Goal: Task Accomplishment & Management: Manage account settings

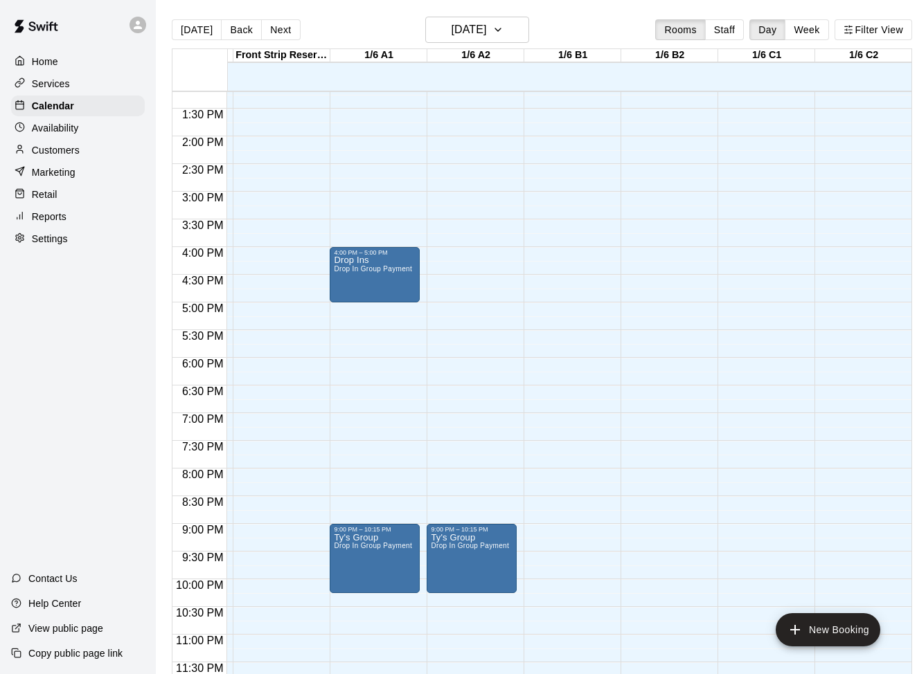
scroll to position [731, 188]
click at [282, 28] on button "Next" at bounding box center [280, 29] width 39 height 21
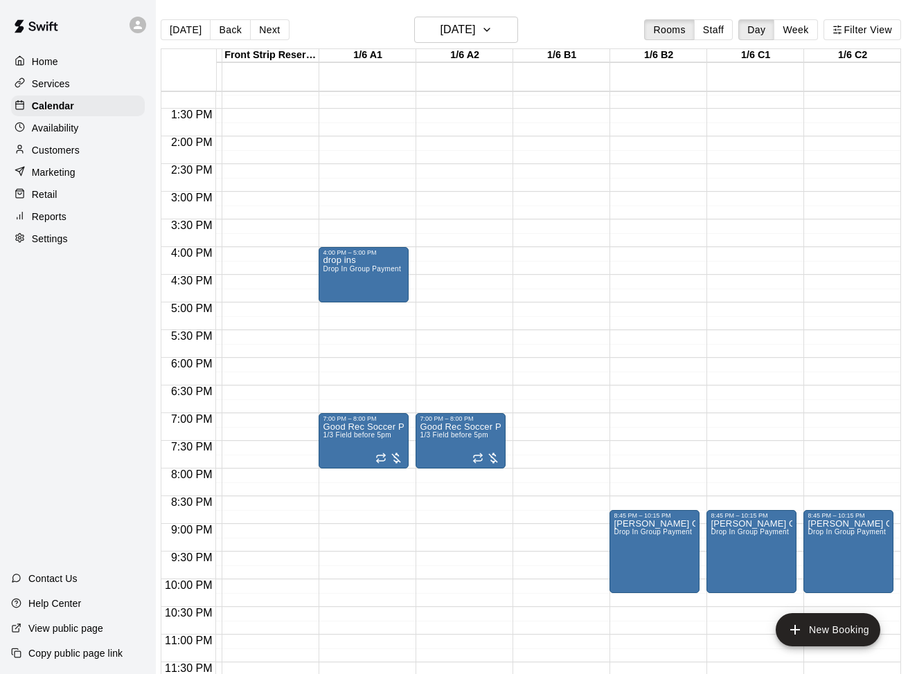
scroll to position [0, 11]
click at [267, 30] on button "Next" at bounding box center [269, 29] width 39 height 21
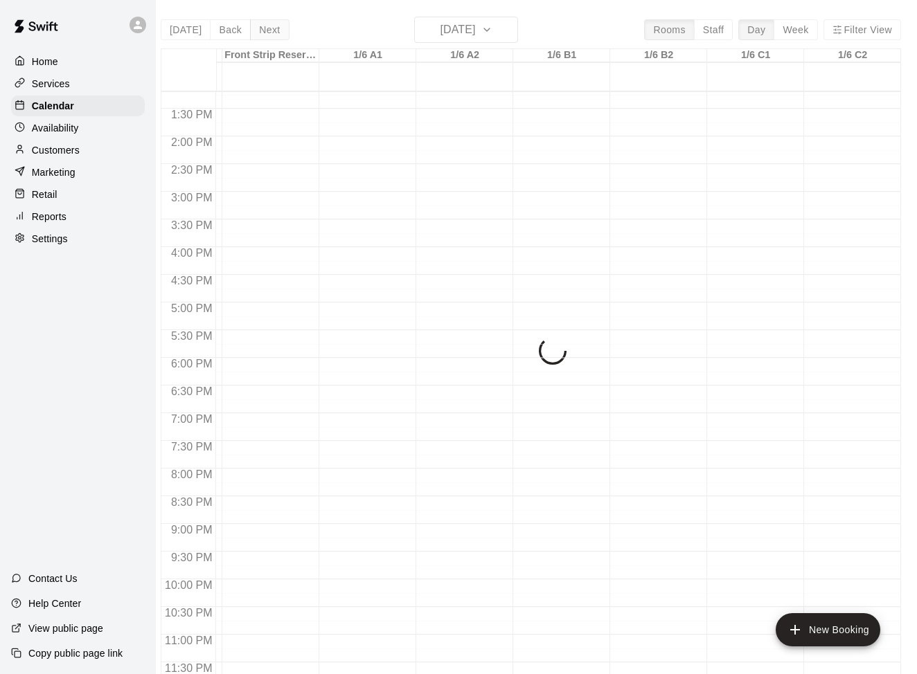
click at [267, 30] on div "[DATE] Back [DATE][DATE] Rooms Staff Day Week Filter View SNFC Conf Room 15 Fri…" at bounding box center [531, 354] width 740 height 674
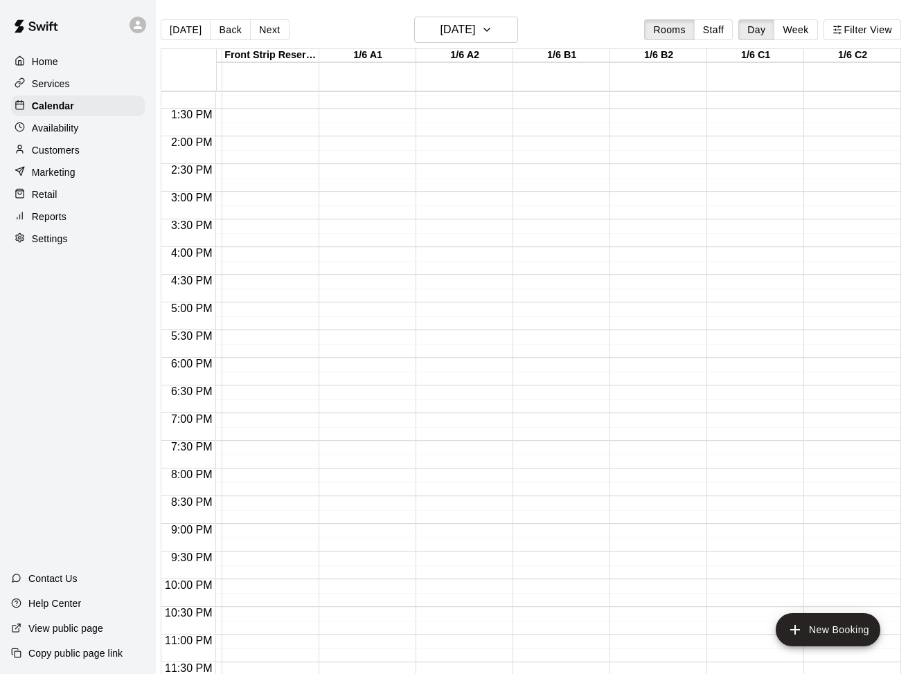
scroll to position [731, 188]
click at [271, 26] on button "Next" at bounding box center [269, 29] width 39 height 21
click at [255, 26] on button "Next" at bounding box center [269, 29] width 39 height 21
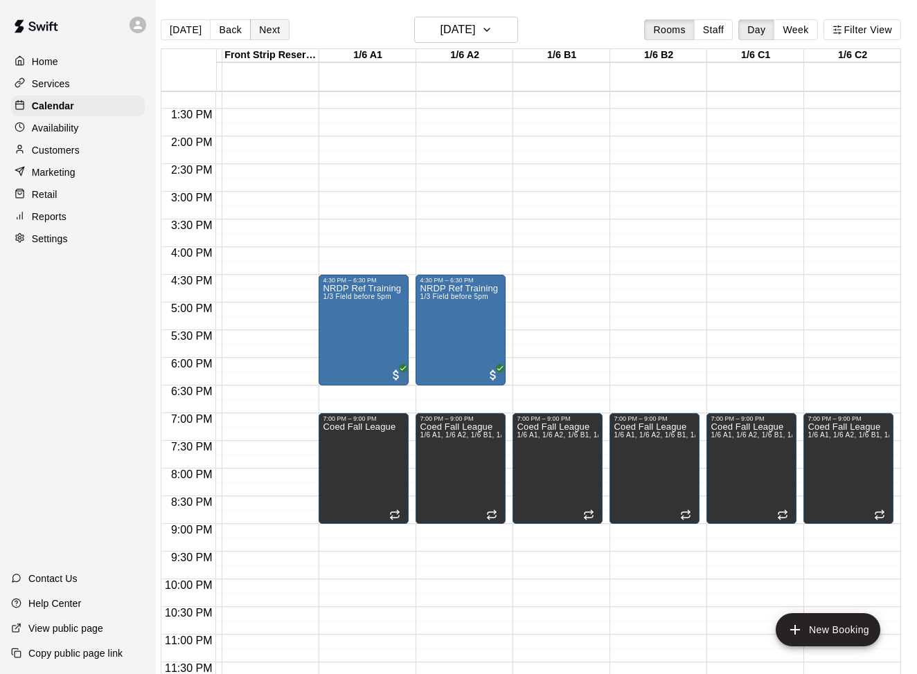
click at [267, 33] on button "Next" at bounding box center [269, 29] width 39 height 21
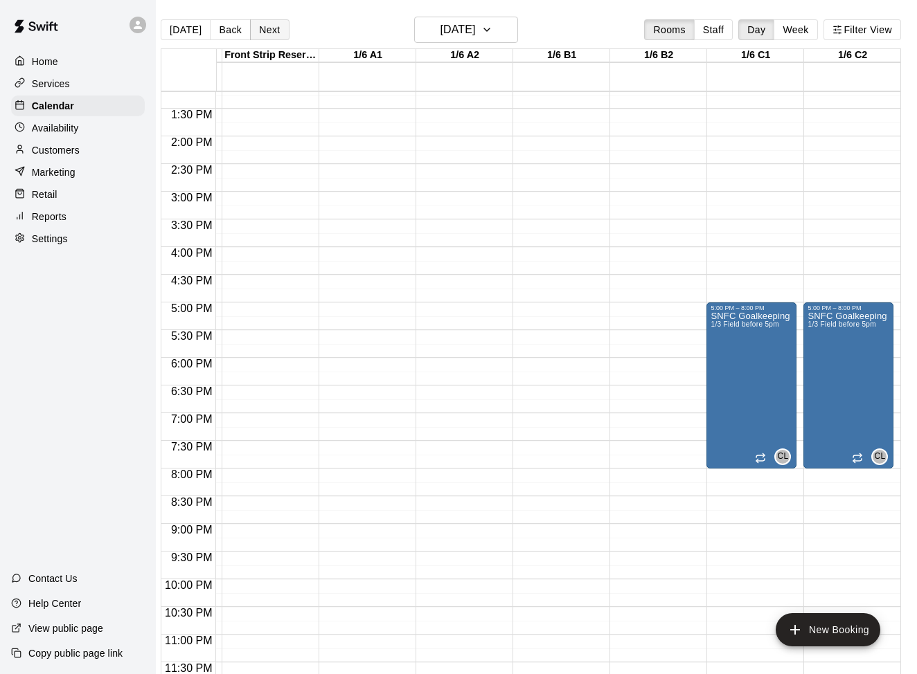
click at [270, 28] on button "Next" at bounding box center [269, 29] width 39 height 21
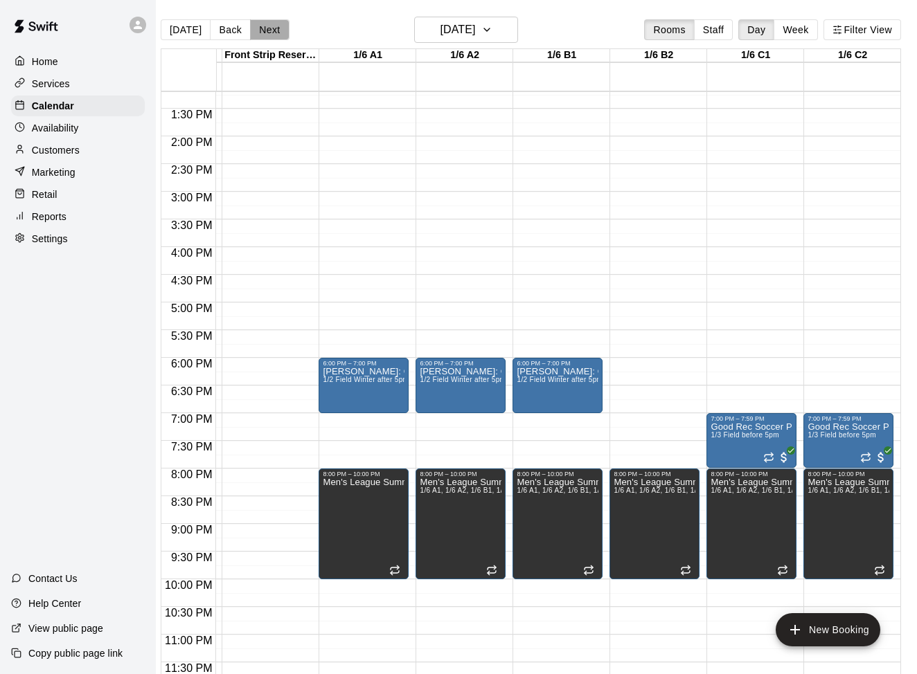
click at [270, 30] on button "Next" at bounding box center [269, 29] width 39 height 21
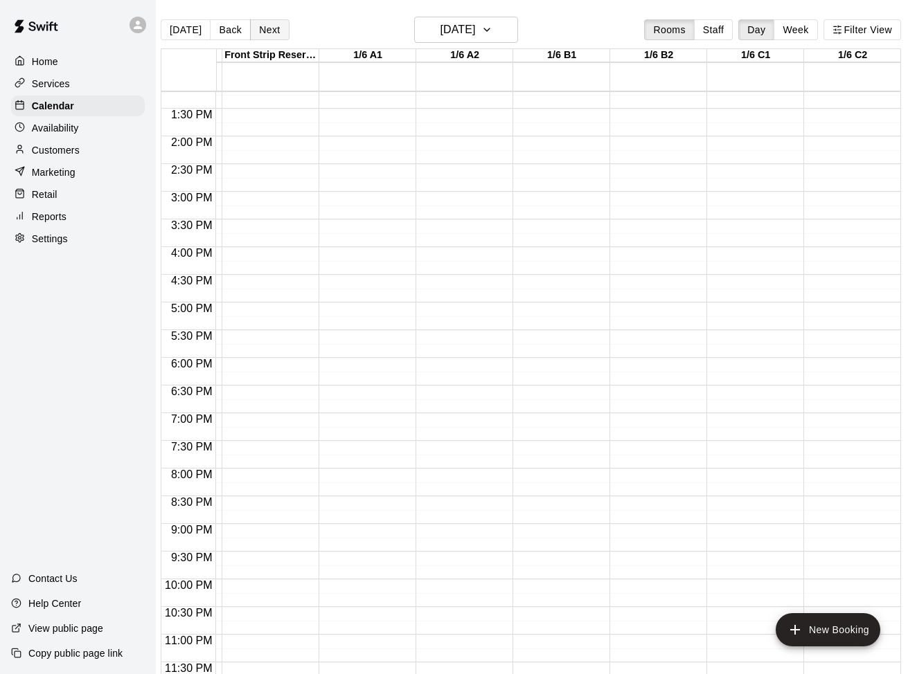
click at [267, 30] on button "Next" at bounding box center [269, 29] width 39 height 21
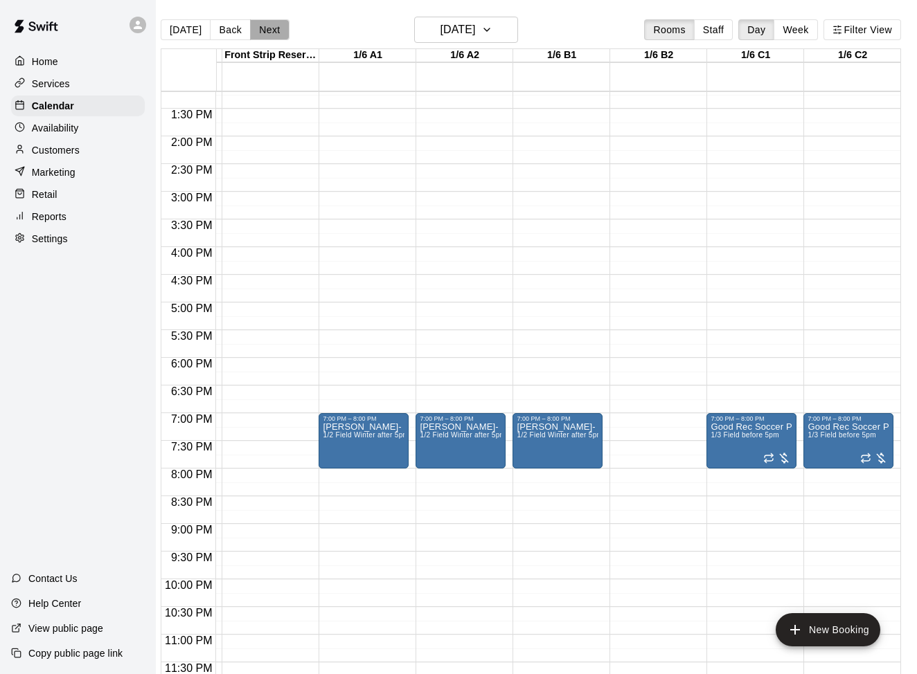
click at [269, 25] on button "Next" at bounding box center [269, 29] width 39 height 21
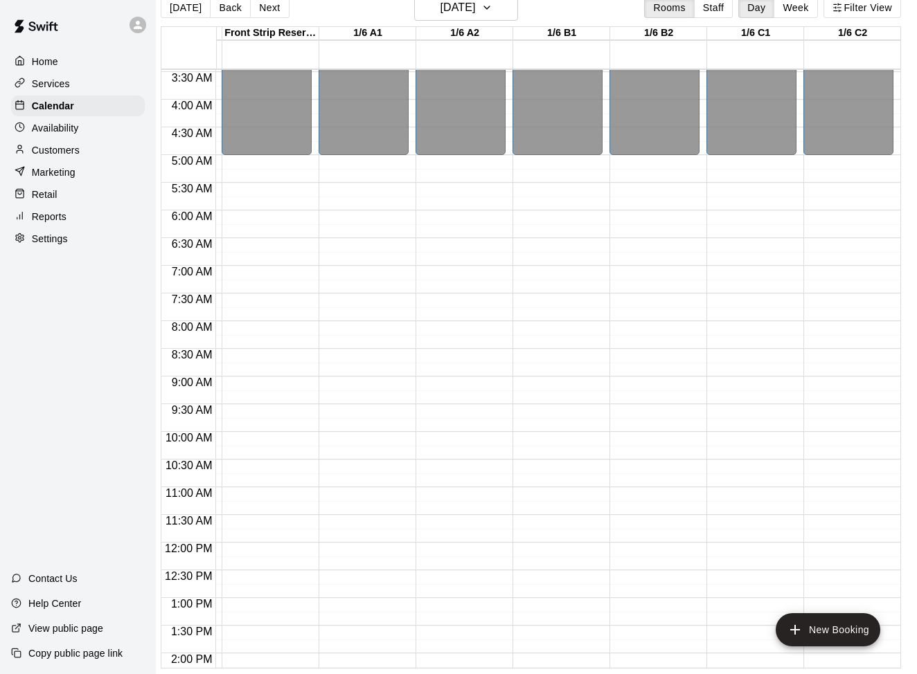
scroll to position [523, 188]
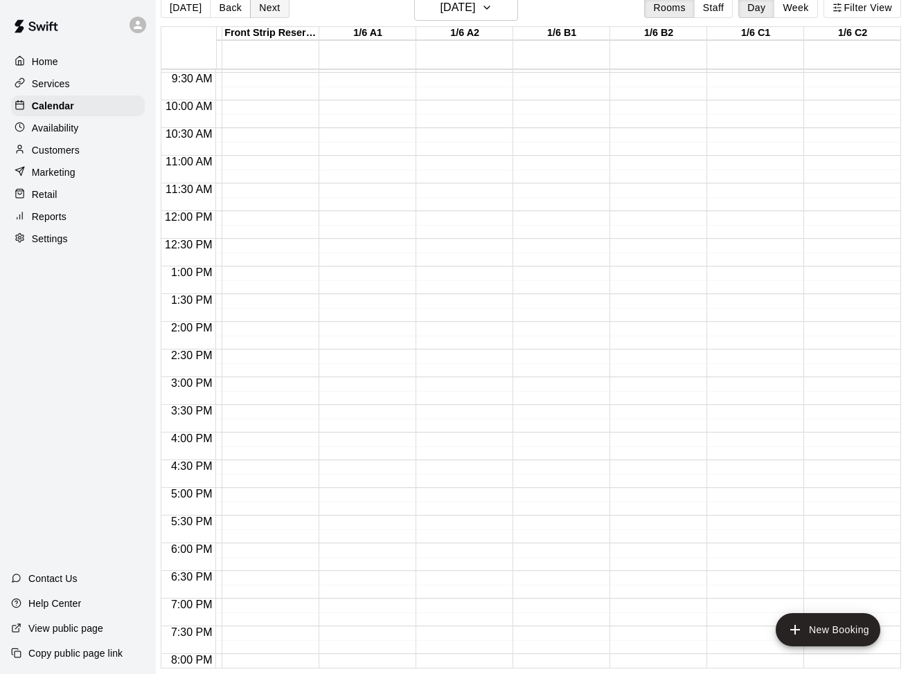
click at [274, 9] on button "Next" at bounding box center [269, 7] width 39 height 21
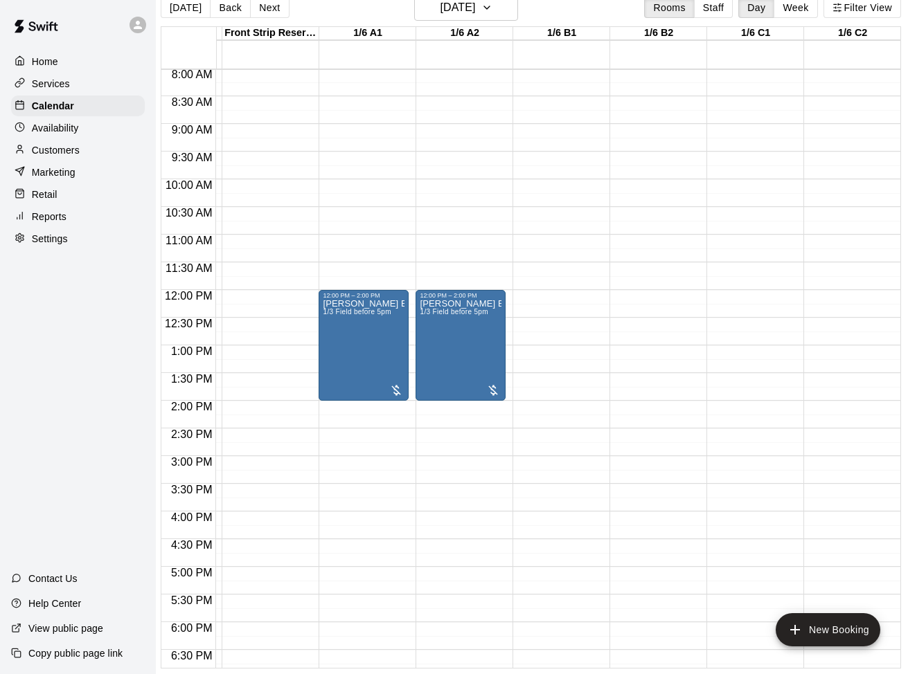
scroll to position [94, 188]
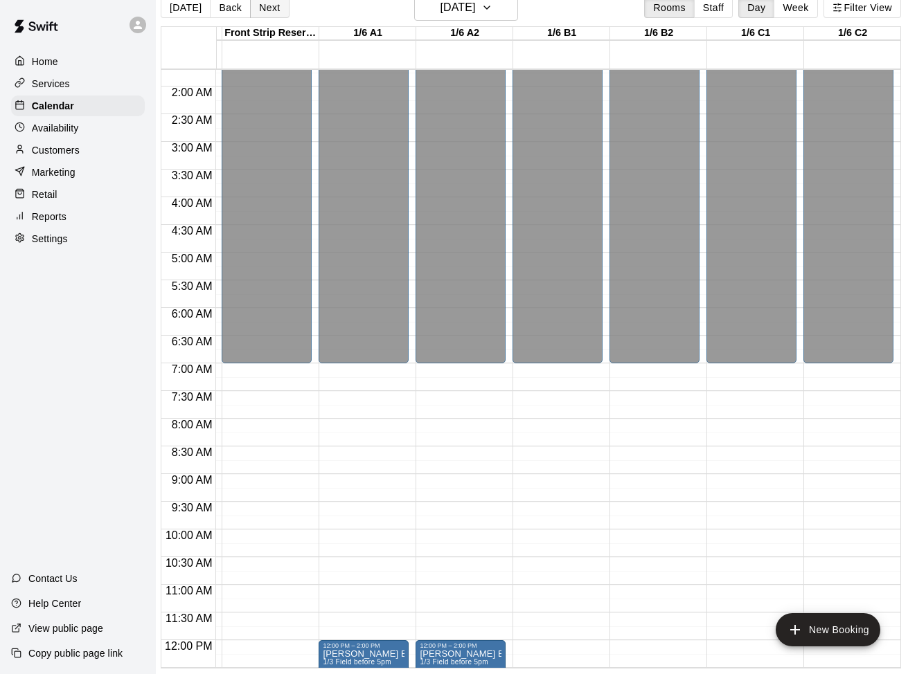
click at [264, 12] on button "Next" at bounding box center [269, 7] width 39 height 21
click at [264, 12] on div "[DATE] Back [DATE][DATE] Rooms Staff Day Week Filter View SNFC Conf Room 23 Sat…" at bounding box center [531, 331] width 740 height 674
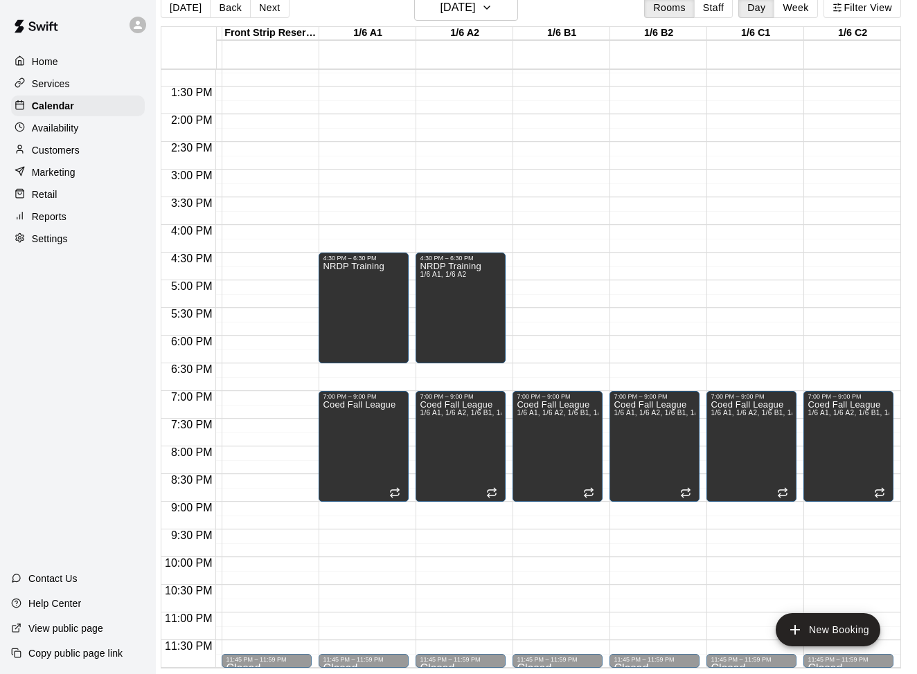
scroll to position [731, 188]
click at [264, 12] on button "Next" at bounding box center [269, 7] width 39 height 21
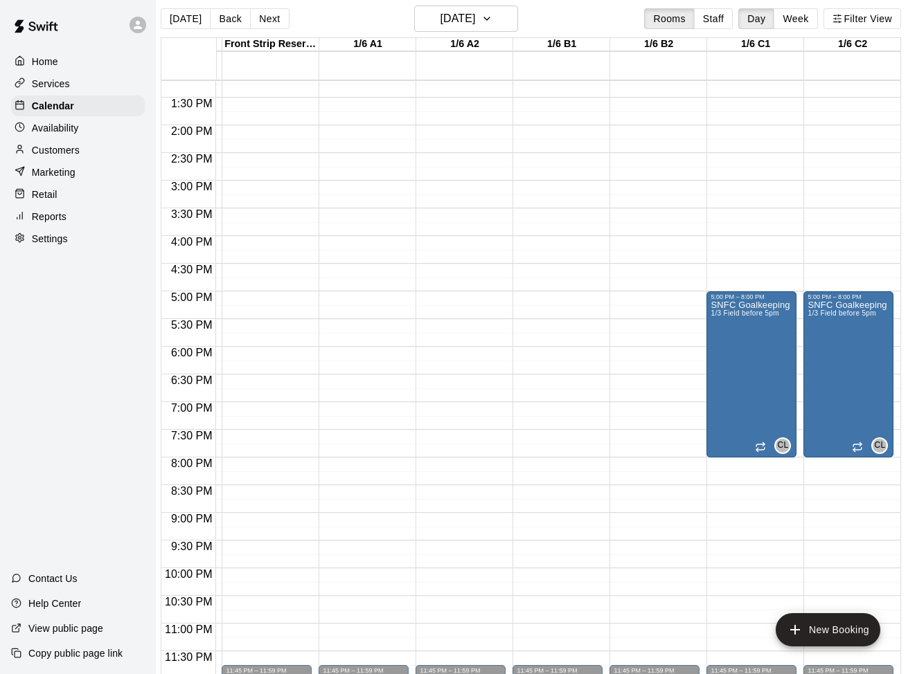
scroll to position [11, 11]
click at [268, 19] on button "Next" at bounding box center [269, 18] width 39 height 21
click at [268, 19] on div "[DATE] Back [DATE][DATE] Rooms Staff Day Week Filter View SNFC Conf Room 25 Mon…" at bounding box center [531, 343] width 740 height 674
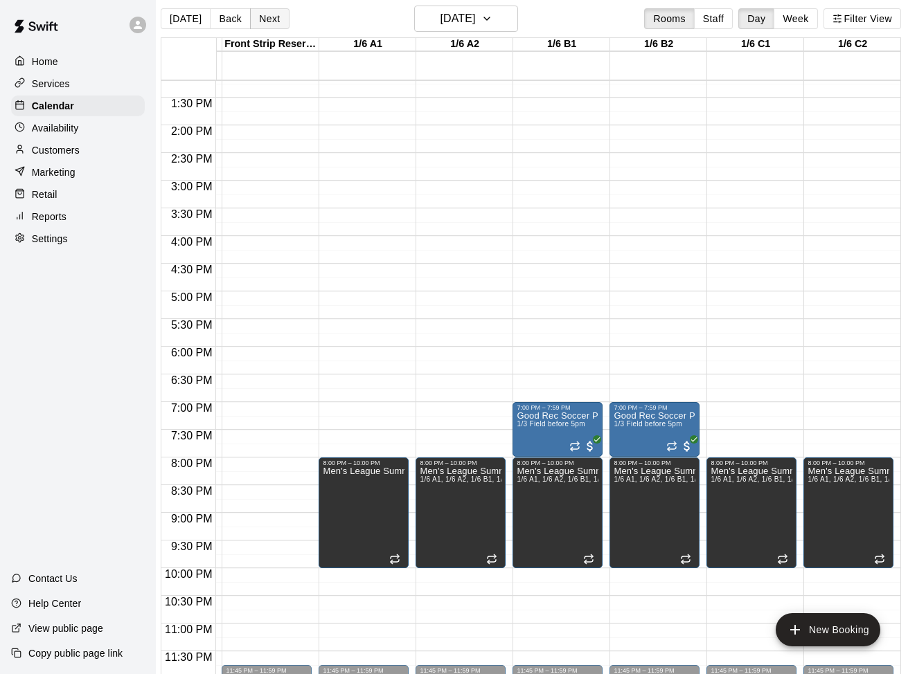
click at [268, 19] on button "Next" at bounding box center [269, 18] width 39 height 21
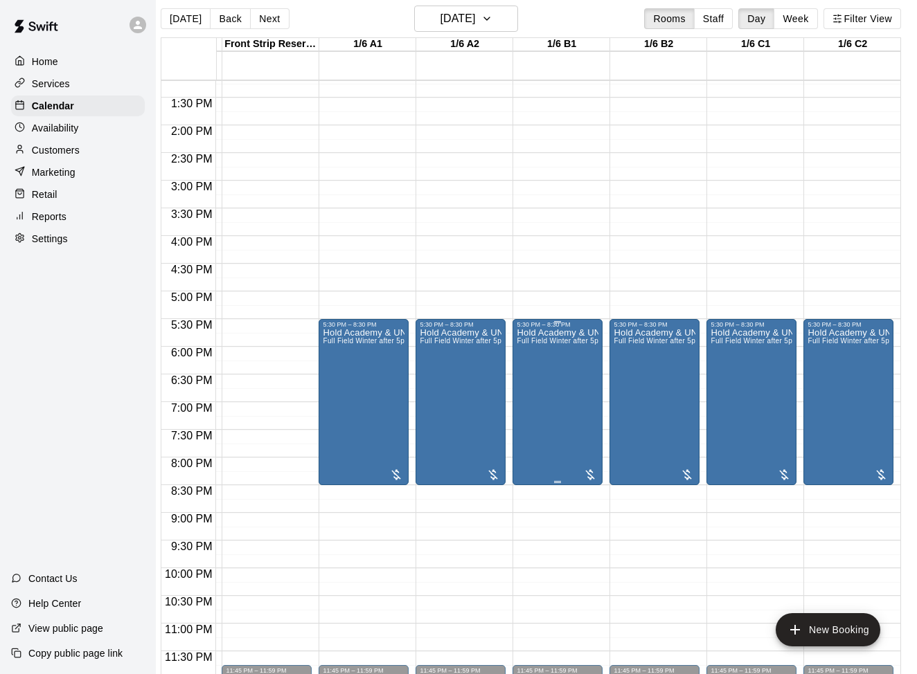
click at [571, 387] on div "Hold Academy & UNO Clinic Full Field Winter after 5pm or weekends SNFC or WA" at bounding box center [557, 665] width 82 height 674
click at [615, 215] on div at bounding box center [458, 337] width 917 height 674
click at [269, 29] on div "[DATE] Back [DATE][DATE] Rooms Staff Day Week Filter View" at bounding box center [531, 22] width 740 height 32
click at [265, 13] on button "Next" at bounding box center [269, 18] width 39 height 21
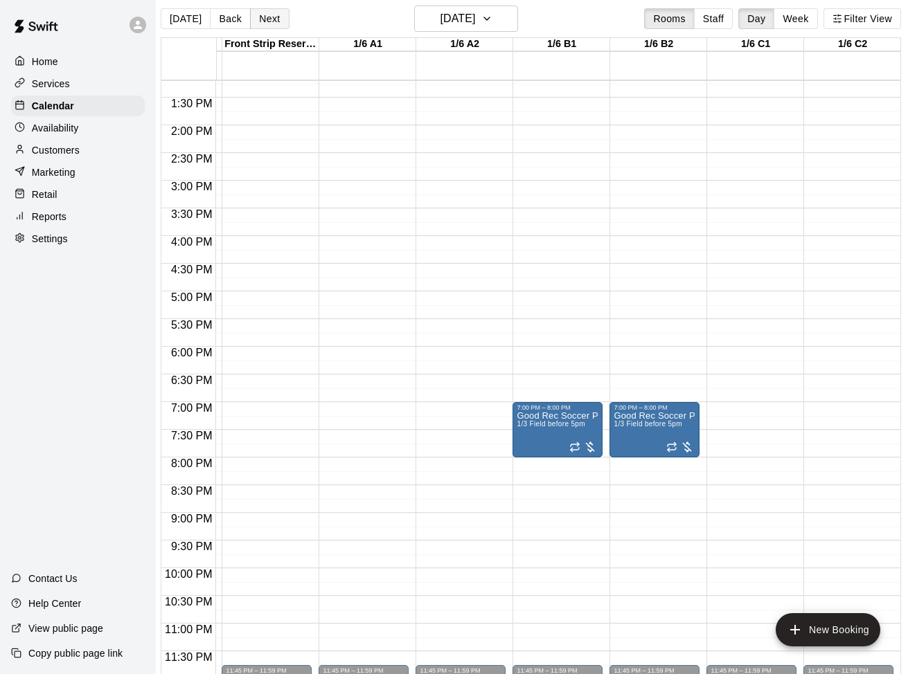
click at [269, 17] on button "Next" at bounding box center [269, 18] width 39 height 21
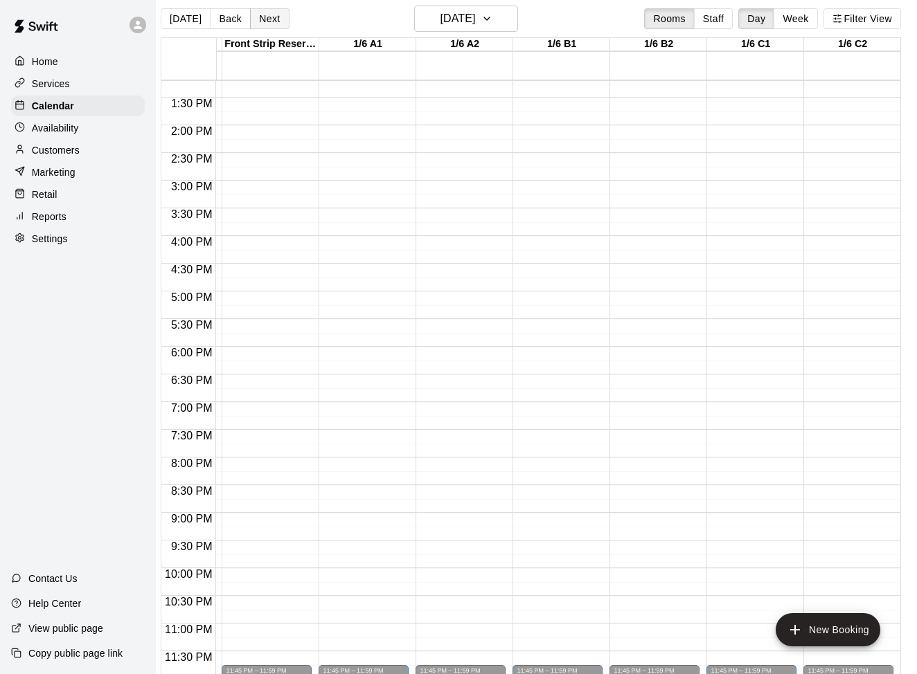
click at [267, 19] on button "Next" at bounding box center [269, 18] width 39 height 21
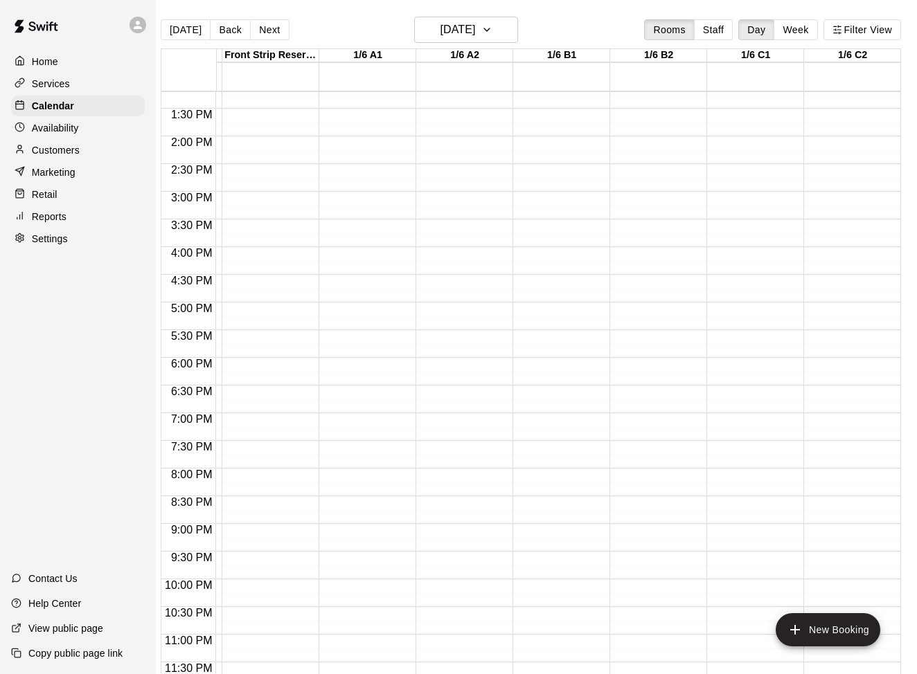
scroll to position [731, 188]
click at [268, 29] on button "Next" at bounding box center [269, 29] width 39 height 21
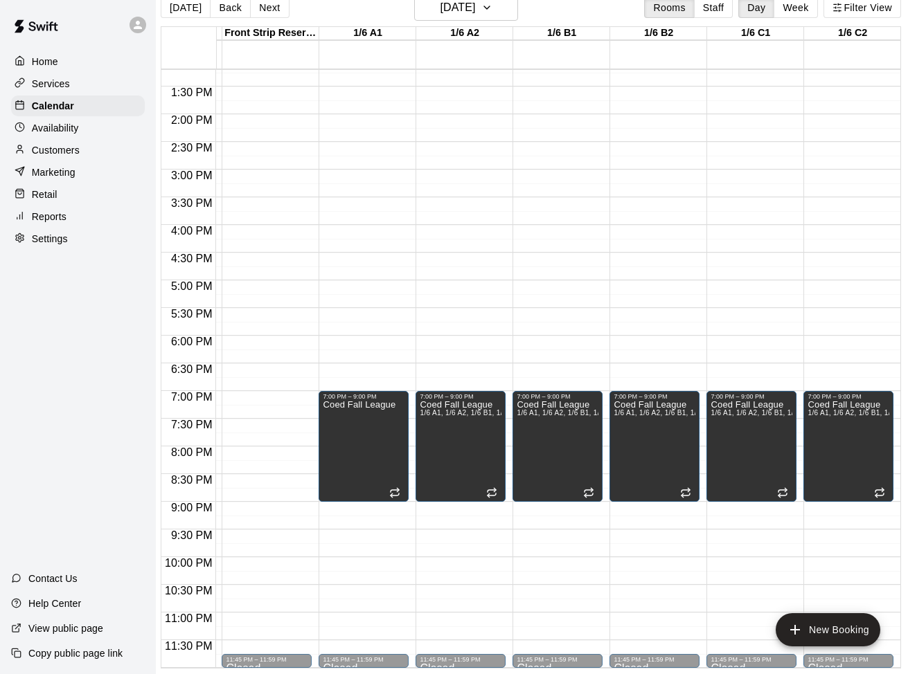
scroll to position [22, 11]
click at [532, 451] on icon "delete" at bounding box center [530, 448] width 10 height 12
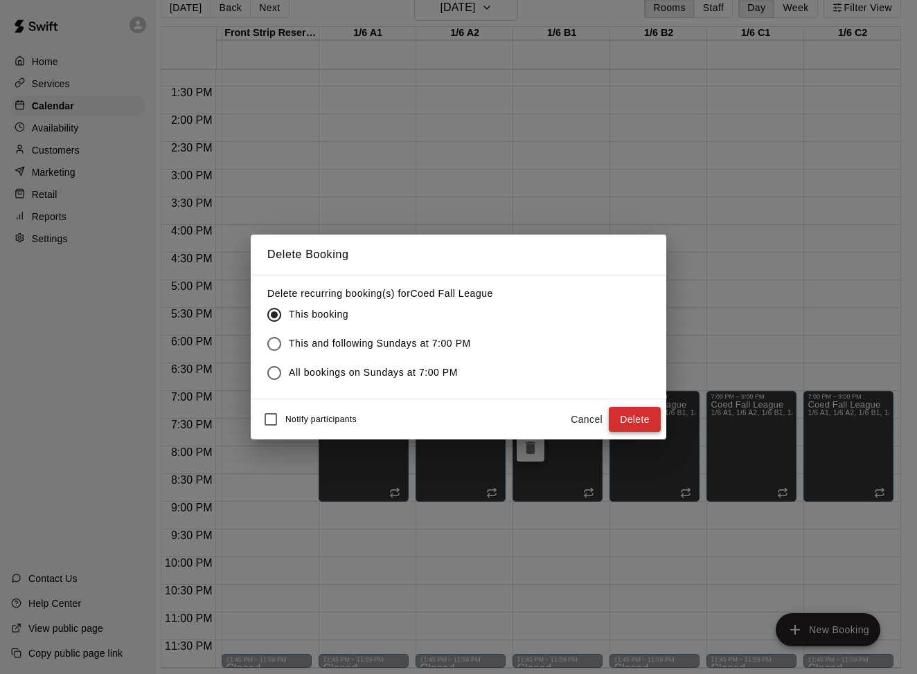
click at [631, 419] on button "Delete" at bounding box center [635, 420] width 52 height 26
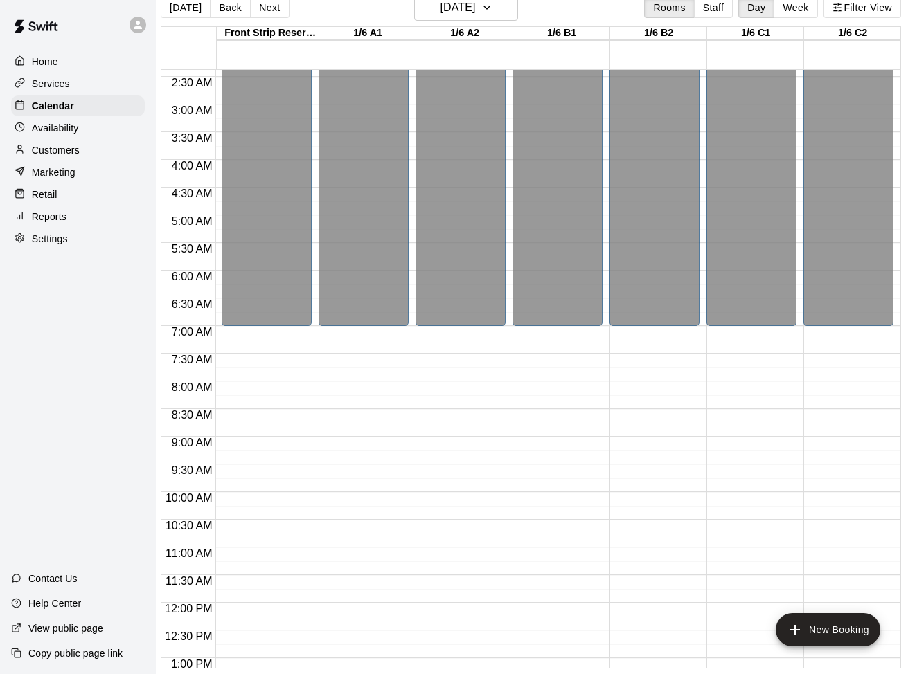
scroll to position [184, 188]
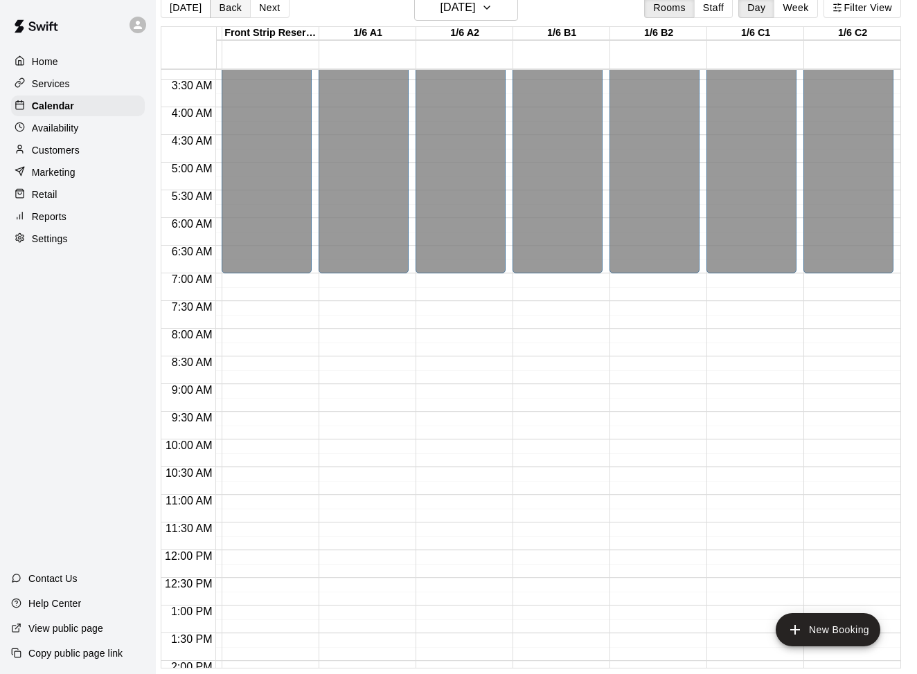
click at [224, 6] on button "Back" at bounding box center [230, 7] width 41 height 21
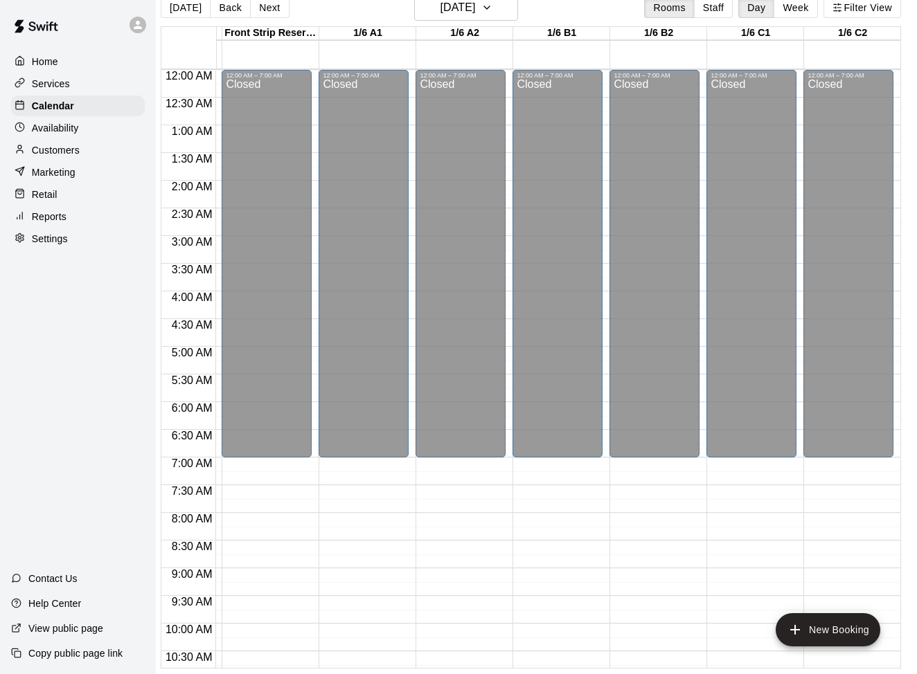
scroll to position [0, 188]
click at [276, 3] on button "Next" at bounding box center [269, 7] width 39 height 21
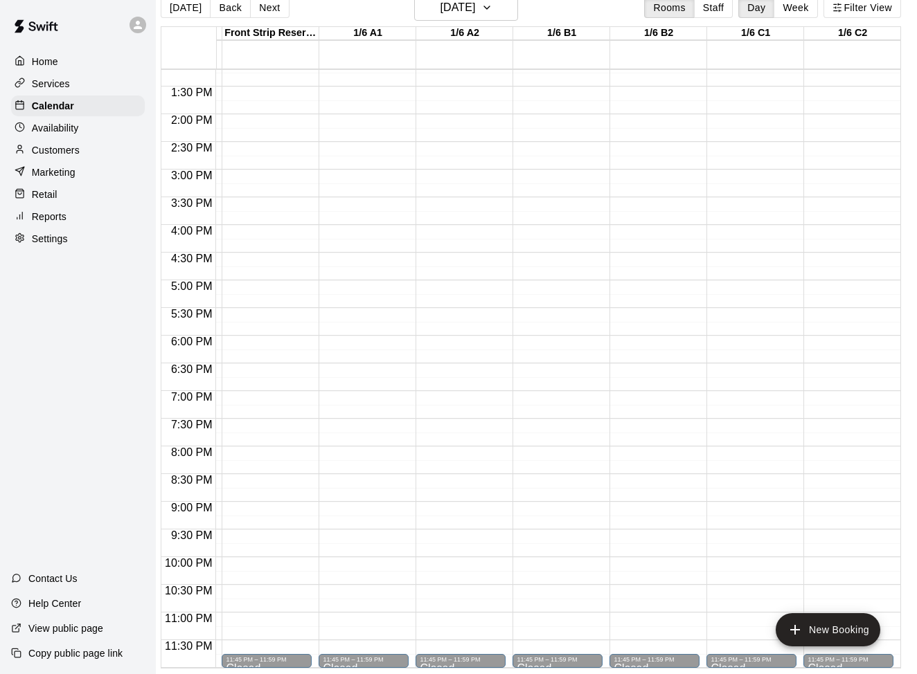
scroll to position [731, 188]
